Goal: Navigation & Orientation: Find specific page/section

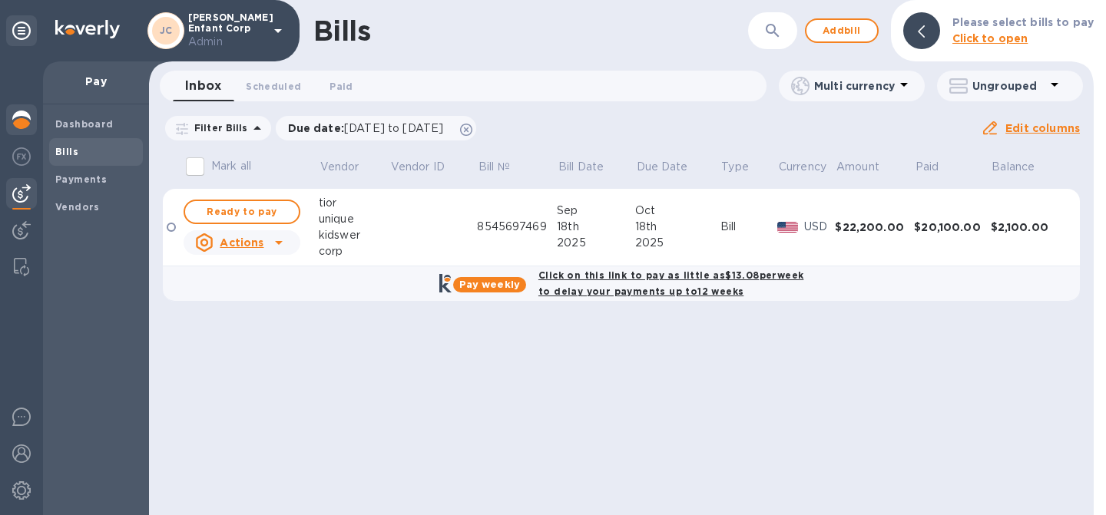
click at [22, 123] on img at bounding box center [21, 120] width 18 height 18
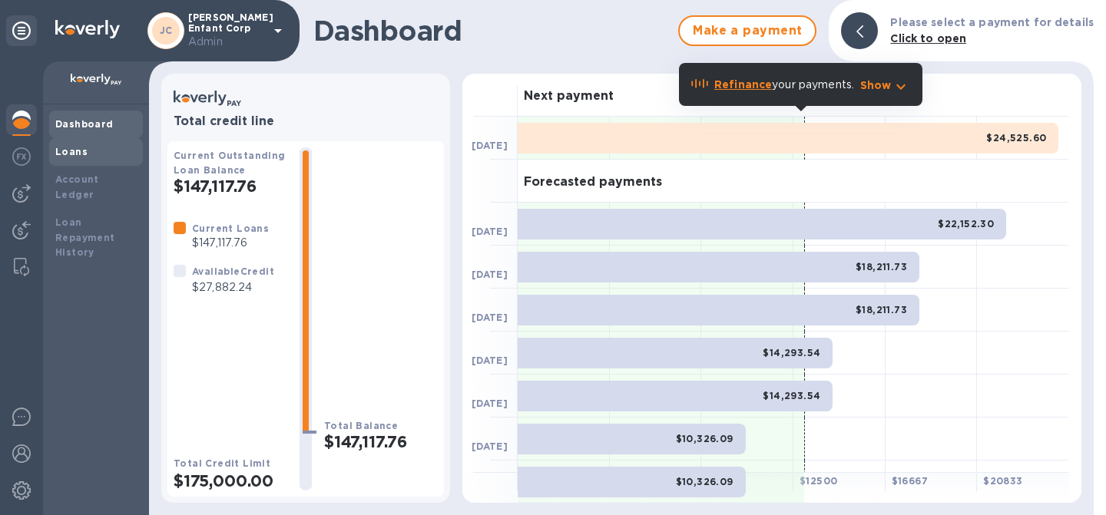
click at [69, 155] on b "Loans" at bounding box center [71, 152] width 32 height 12
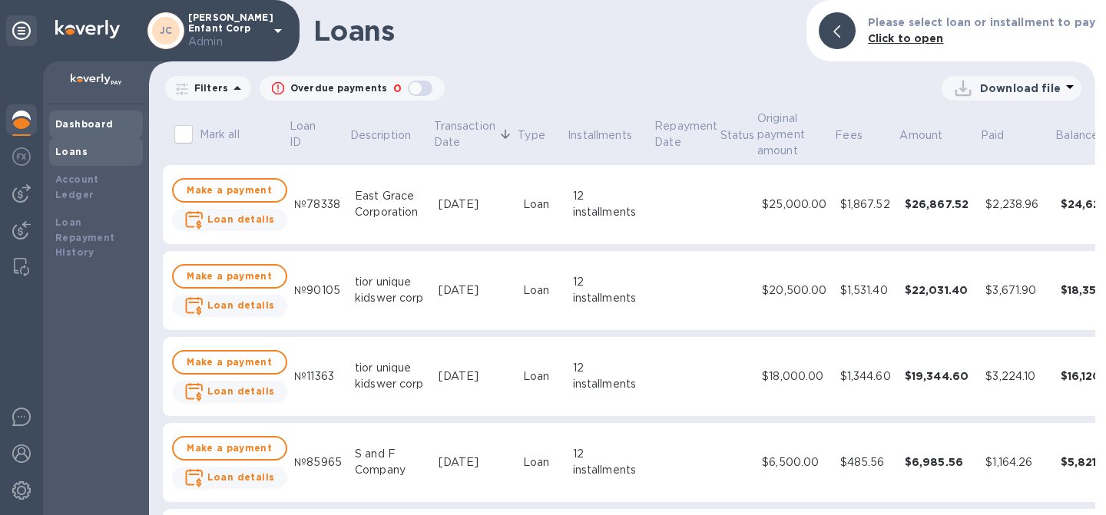
click at [70, 136] on div "Dashboard" at bounding box center [96, 125] width 94 height 28
